Goal: Information Seeking & Learning: Learn about a topic

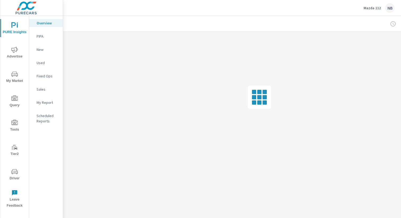
click at [15, 51] on icon "nav menu" at bounding box center [14, 50] width 6 height 6
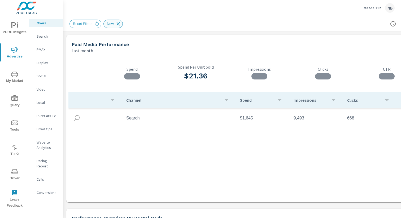
click at [121, 22] on icon at bounding box center [118, 24] width 6 height 6
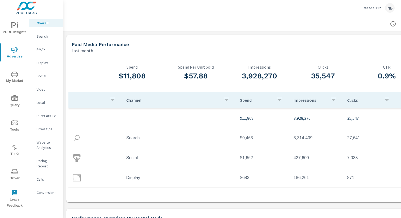
drag, startPoint x: 354, startPoint y: 40, endPoint x: 401, endPoint y: 41, distance: 47.0
click at [401, 41] on div "Paid Media Performance Last month" at bounding box center [237, 44] width 343 height 19
drag, startPoint x: 356, startPoint y: 32, endPoint x: 401, endPoint y: 35, distance: 44.9
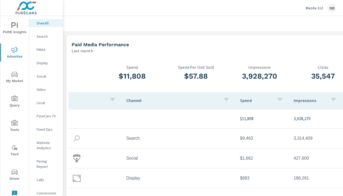
click at [181, 195] on div "Channel Spend Impressions Clicks CTR $11,808 3,928,270 35,547 0.9% Search $9,46…" at bounding box center [259, 146] width 382 height 109
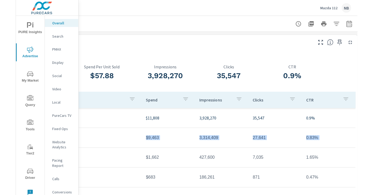
scroll to position [0, 113]
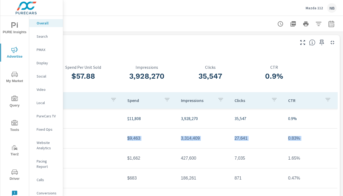
drag, startPoint x: 177, startPoint y: 160, endPoint x: 356, endPoint y: 173, distance: 179.7
click at [343, 173] on html "PURE Insights Advertise My Market Query Tools Tier2 Driver Leave Feedback Overa…" at bounding box center [171, 98] width 343 height 196
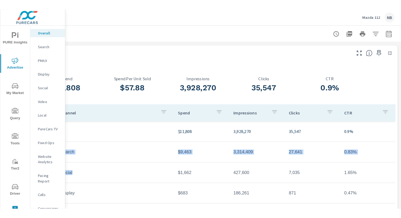
scroll to position [0, 55]
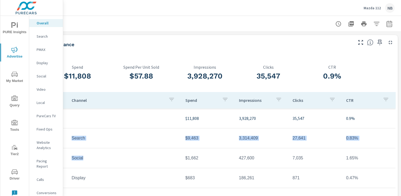
click at [388, 26] on icon "button" at bounding box center [389, 24] width 6 height 6
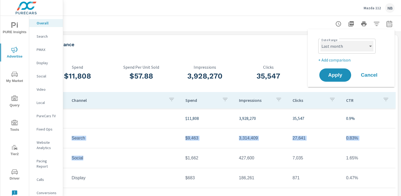
click at [353, 46] on select "Custom [DATE] Last week Last 7 days Last 14 days Last 30 days Last 45 days Last…" at bounding box center [346, 46] width 53 height 11
click at [320, 41] on select "Custom [DATE] Last week Last 7 days Last 14 days Last 30 days Last 45 days Last…" at bounding box center [346, 46] width 53 height 11
select select "Month to date"
click at [343, 58] on p "+ Add comparison" at bounding box center [352, 60] width 68 height 6
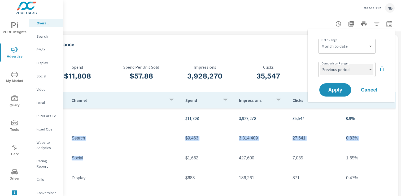
click at [342, 72] on select "Custom Previous period Previous month Previous year" at bounding box center [346, 69] width 53 height 11
click at [320, 64] on select "Custom Previous period Previous month Previous year" at bounding box center [346, 69] width 53 height 11
select select "Previous month"
click at [342, 89] on span "Apply" at bounding box center [335, 90] width 21 height 5
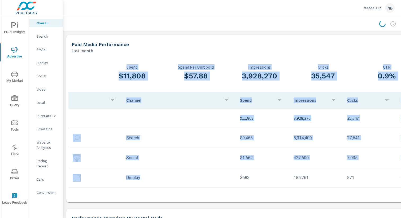
drag, startPoint x: 151, startPoint y: 179, endPoint x: 54, endPoint y: 174, distance: 96.4
click at [54, 174] on div "PURE Insights Advertise My Market Query Tools Tier2 Driver Leave Feedback Overa…" at bounding box center [200, 109] width 401 height 218
click at [194, 28] on div at bounding box center [259, 24] width 380 height 16
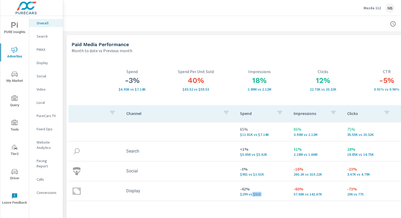
drag, startPoint x: 251, startPoint y: 195, endPoint x: 324, endPoint y: 184, distance: 73.5
click at [324, 184] on tr "Display -42% $299 vs $515 -60% 57.68K vs 142.67K -73% 206 vs 775 -34% 0.36% vs …" at bounding box center [259, 191] width 382 height 20
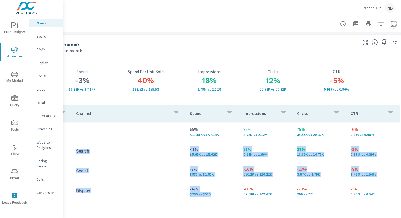
scroll to position [0, 55]
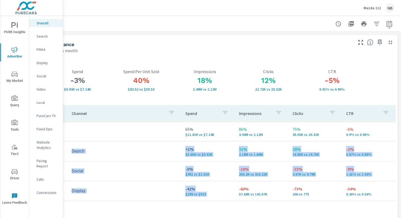
drag, startPoint x: 324, startPoint y: 183, endPoint x: 401, endPoint y: 168, distance: 78.2
click at [401, 168] on div "Overall Performance Mazda 112 Report date range: [DATE] - [DATE] vs [DATE] - [D…" at bounding box center [232, 117] width 338 height 202
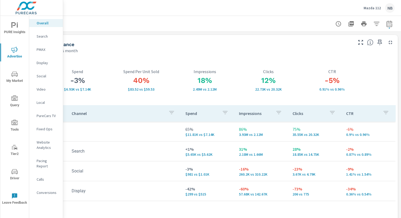
click at [360, 80] on h3 "-5%" at bounding box center [332, 80] width 64 height 9
click at [44, 191] on div "Conversions" at bounding box center [46, 193] width 34 height 8
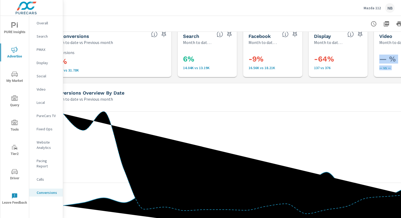
drag, startPoint x: 393, startPoint y: 37, endPoint x: 400, endPoint y: 218, distance: 180.7
click at [401, 218] on div "Conversions Drilldown Mazda 112 Report date range: [DATE] - [DATE] vs [DATE] - …" at bounding box center [232, 117] width 338 height 202
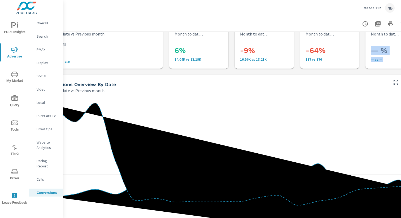
click at [398, 60] on p "— vs —" at bounding box center [406, 59] width 70 height 4
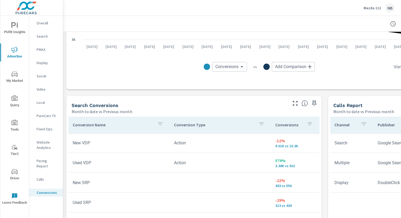
scroll to position [222, 0]
click at [161, 125] on icon "button" at bounding box center [160, 124] width 6 height 6
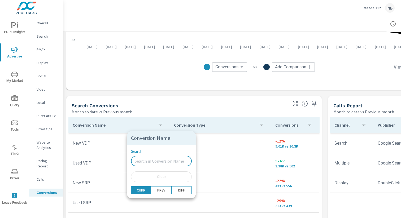
click at [148, 161] on input "Search" at bounding box center [161, 161] width 61 height 11
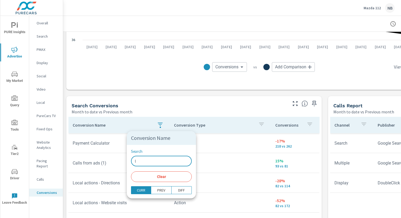
type input "l"
click at [167, 98] on div at bounding box center [200, 109] width 401 height 218
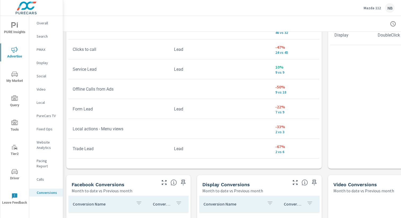
scroll to position [371, 0]
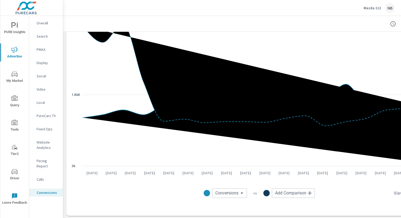
scroll to position [85, 0]
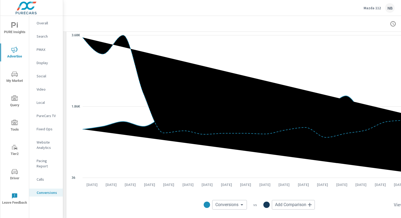
click at [20, 28] on span "PURE Insights" at bounding box center [14, 28] width 25 height 13
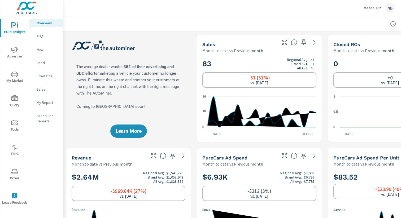
click at [256, 11] on div "Mazda 112 NB" at bounding box center [231, 8] width 325 height 16
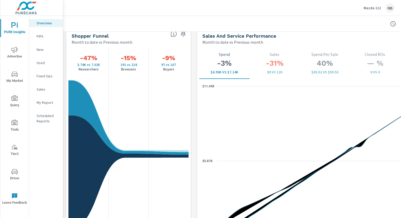
scroll to position [700, 0]
